Goal: Task Accomplishment & Management: Use online tool/utility

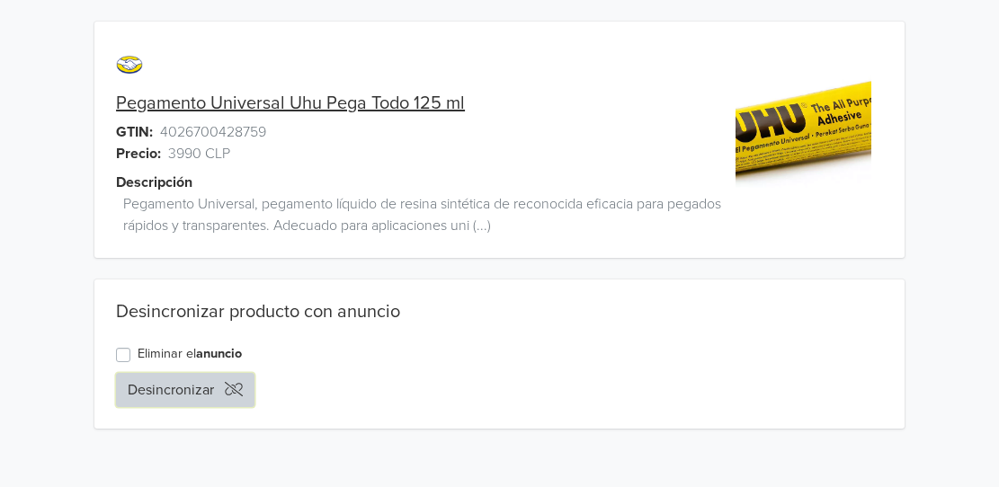
click at [197, 388] on button "Desincronizar" at bounding box center [185, 390] width 138 height 34
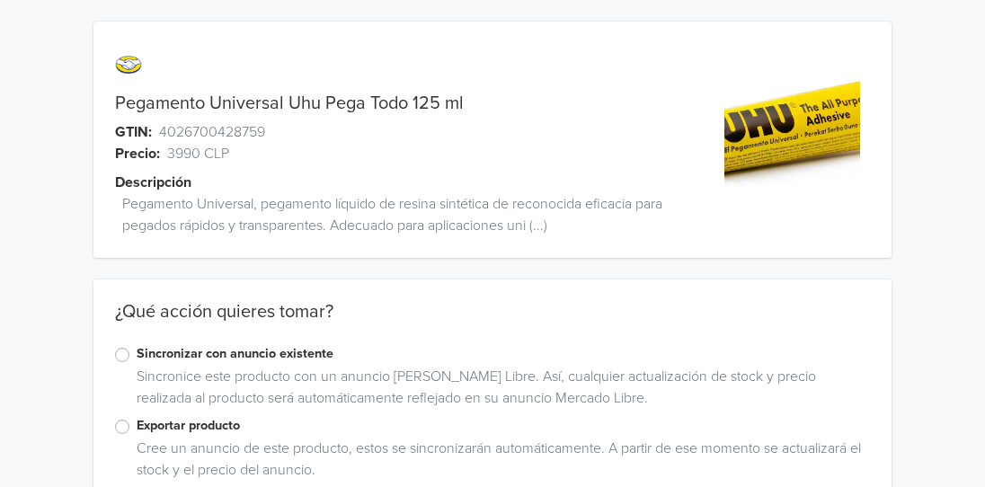
scroll to position [44, 0]
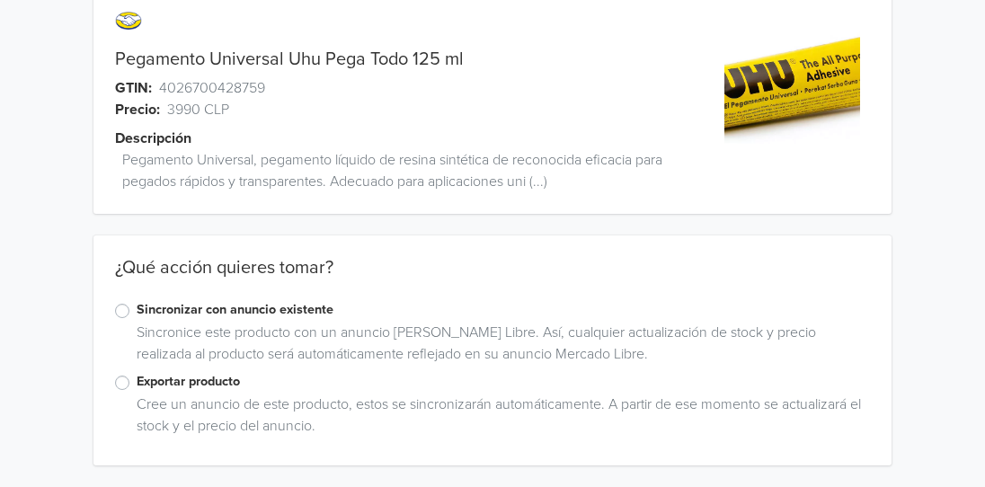
click at [137, 315] on label "Sincronizar con anuncio existente" at bounding box center [504, 310] width 734 height 20
click at [0, 0] on input "Sincronizar con anuncio existente" at bounding box center [0, 0] width 0 height 0
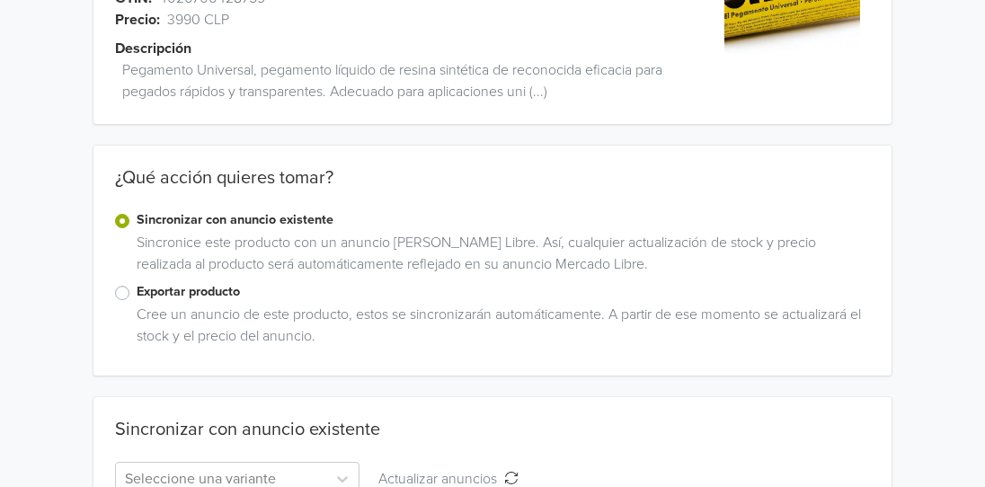
scroll to position [242, 0]
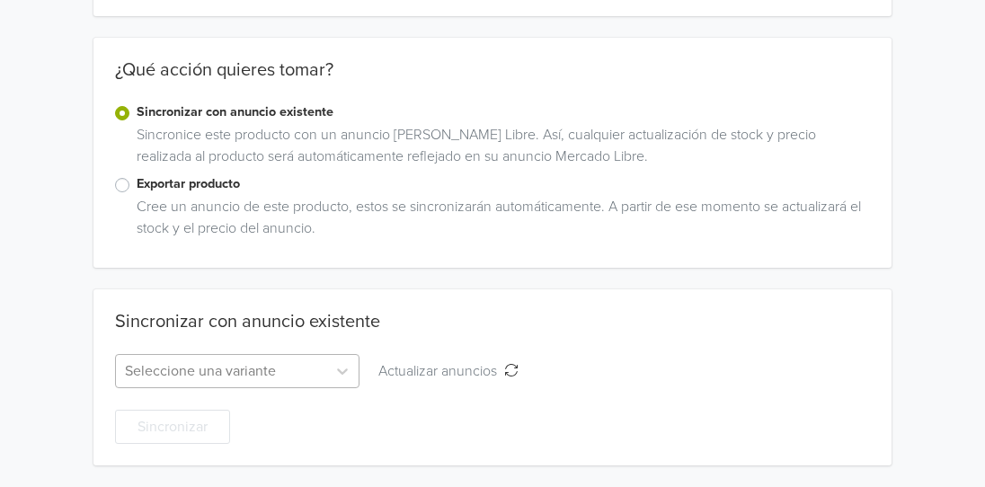
click at [259, 367] on div "Seleccione una variante" at bounding box center [237, 371] width 245 height 34
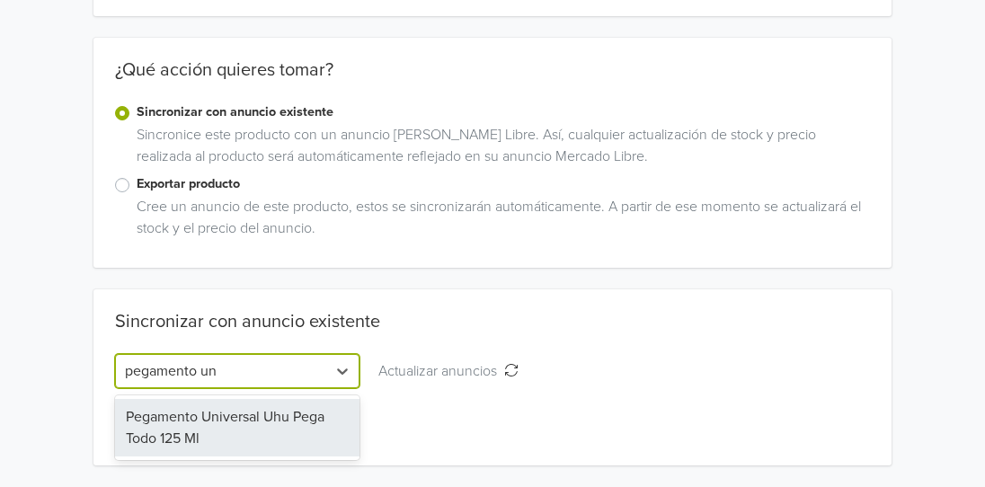
type input "pegamento uni"
click at [261, 422] on div "Pegamento Universal Uhu Pega Todo 125 Ml" at bounding box center [237, 428] width 245 height 58
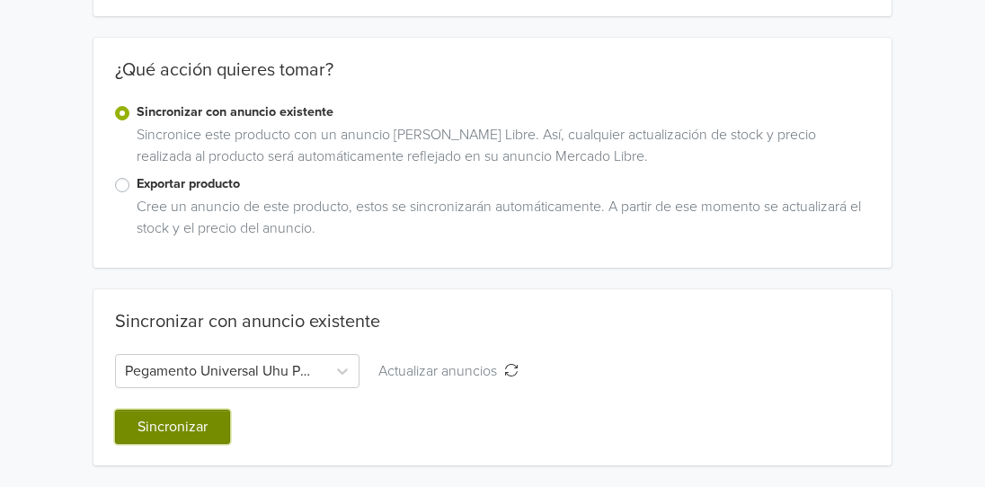
click at [200, 429] on button "Sincronizar" at bounding box center [172, 427] width 115 height 34
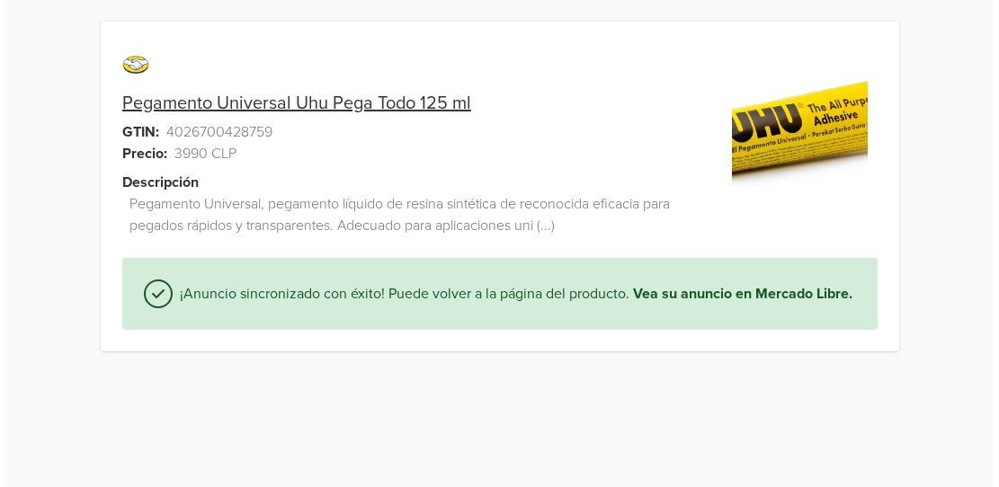
scroll to position [0, 0]
